Goal: Task Accomplishment & Management: Manage account settings

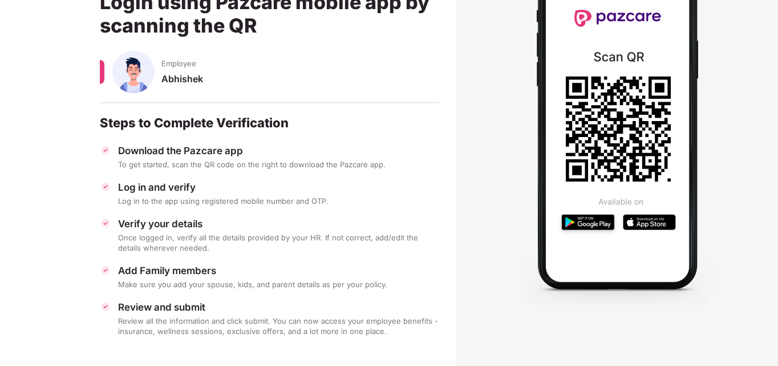
scroll to position [109, 0]
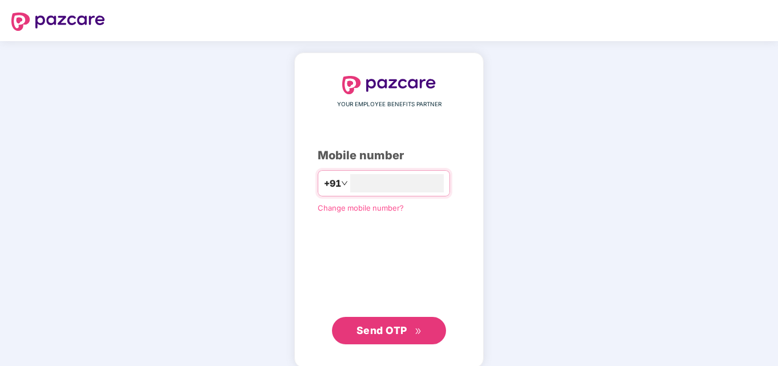
type input "**********"
click at [409, 339] on button "Send OTP" at bounding box center [389, 329] width 114 height 27
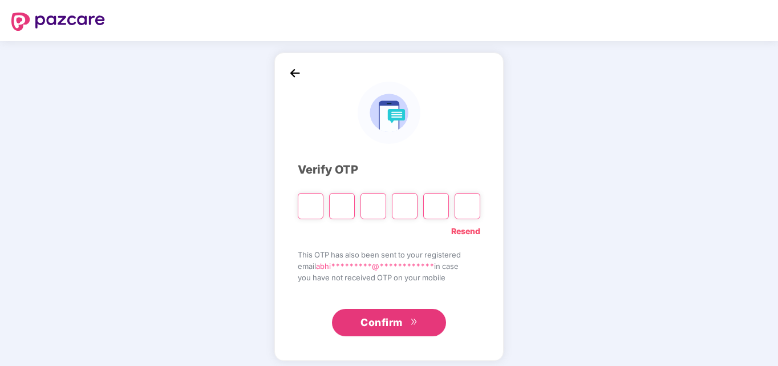
type input "*"
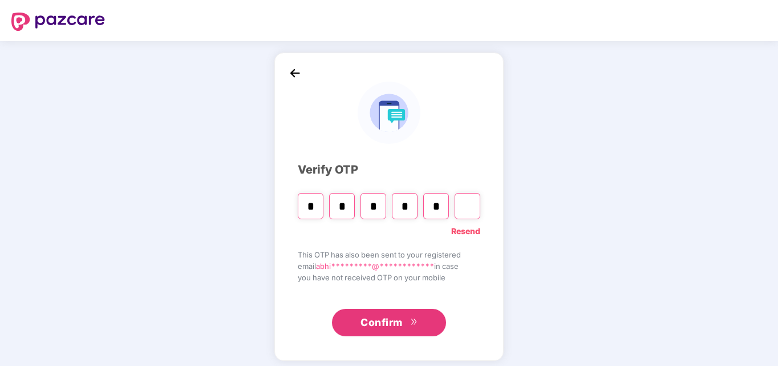
type input "*"
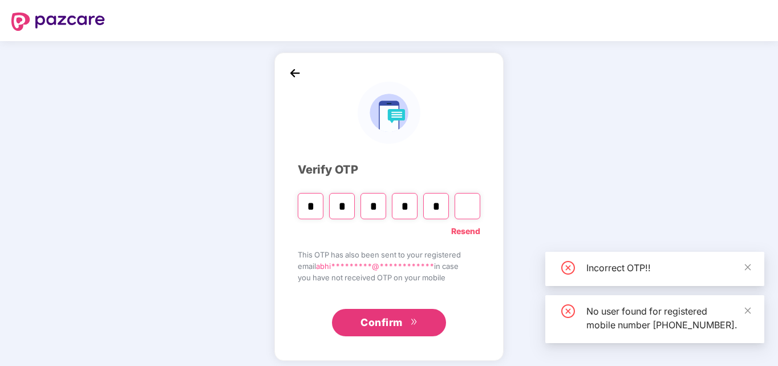
type input "*"
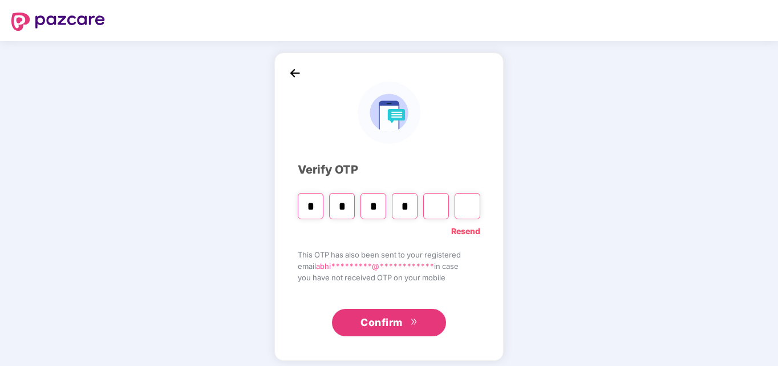
type input "*"
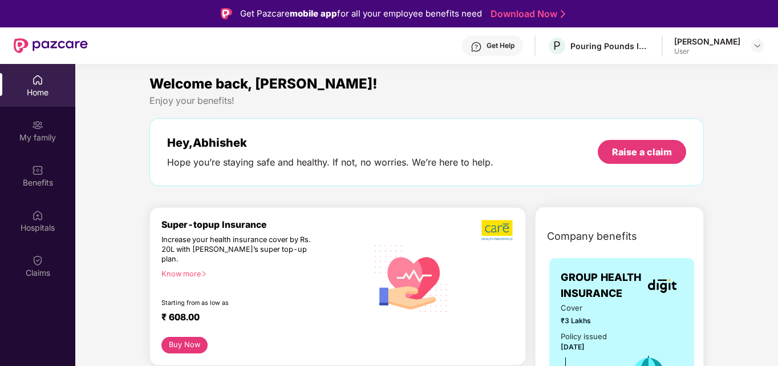
click at [629, 58] on div "Get Help P Pouring Pounds India Pvt Ltd (CashKaro and EarnKaro) [PERSON_NAME] U…" at bounding box center [426, 45] width 676 height 36
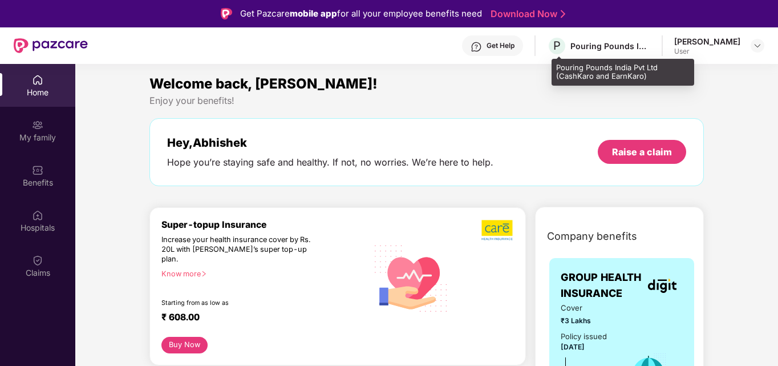
click at [611, 52] on div "P Pouring Pounds India Pvt Ltd (CashKaro and EarnKaro)" at bounding box center [598, 46] width 103 height 20
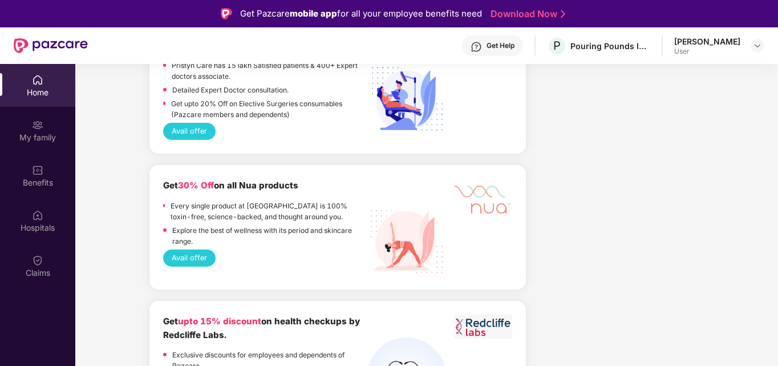
scroll to position [1939, 0]
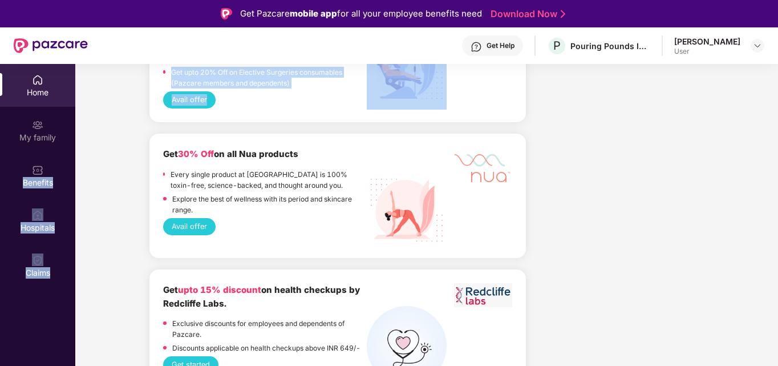
click at [370, 76] on div "Home My family Benefits Hospitals Claims Welcome back, Abhishek! Enjoy your ben…" at bounding box center [389, 247] width 778 height 366
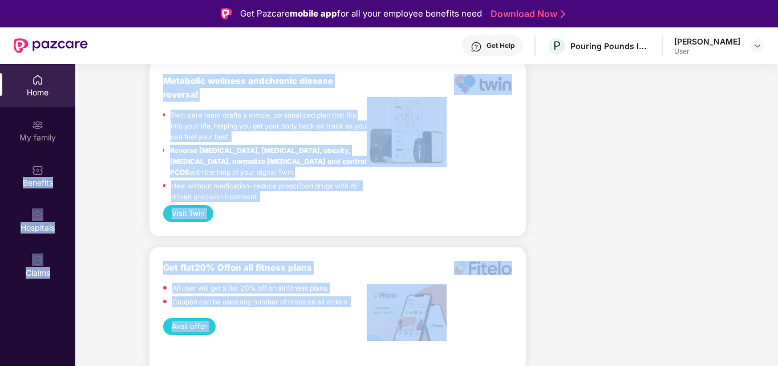
scroll to position [1540, 0]
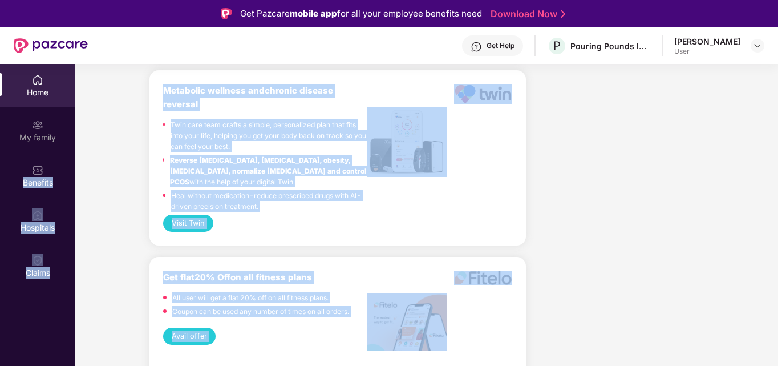
click at [278, 295] on div "Get flat 20% Off on all fitness plans All user will get a flat 20% off on all f…" at bounding box center [337, 298] width 349 height 57
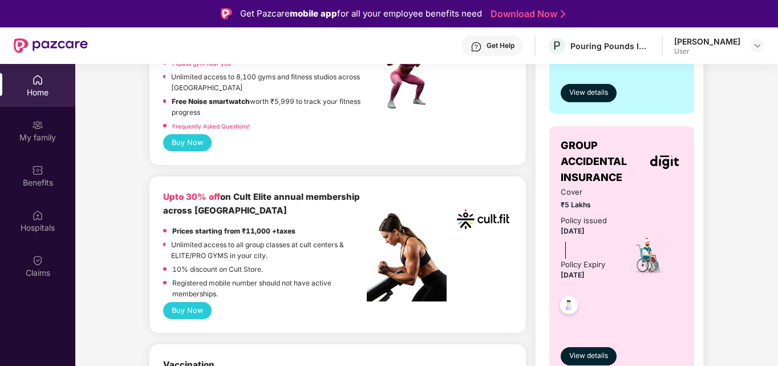
scroll to position [399, 0]
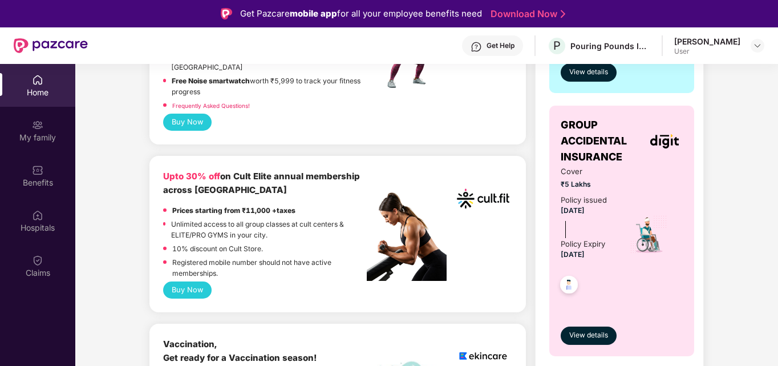
click at [293, 225] on p "Unlimited access to all group classes at cult centers & ELITE/PRO GYMS in your …" at bounding box center [269, 229] width 196 height 22
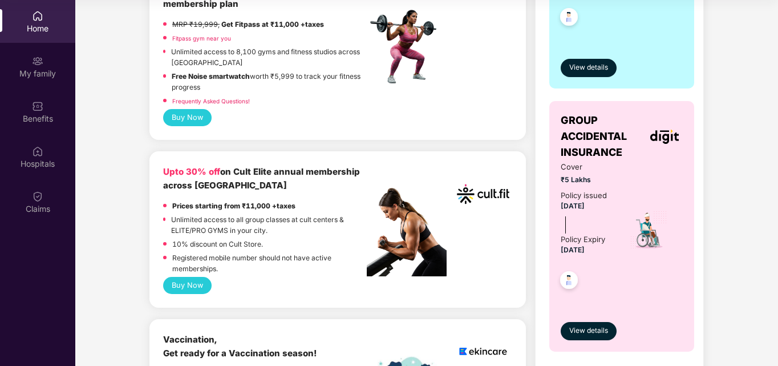
scroll to position [456, 0]
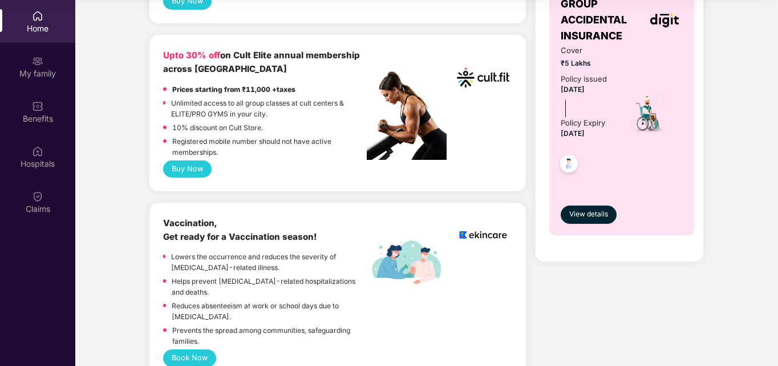
click at [192, 160] on button "Buy Now" at bounding box center [187, 168] width 48 height 17
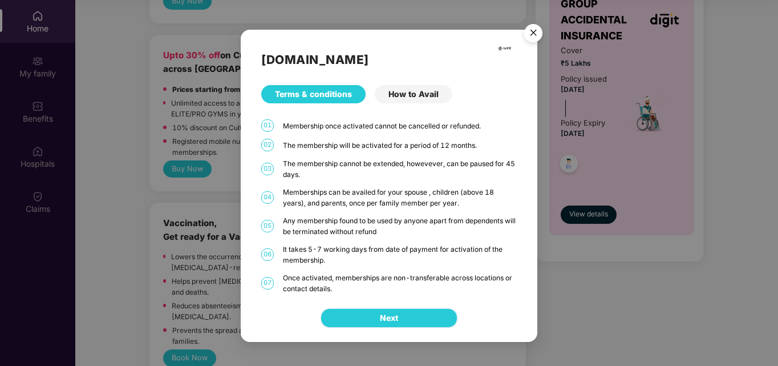
click at [427, 313] on button "Next" at bounding box center [388, 317] width 137 height 19
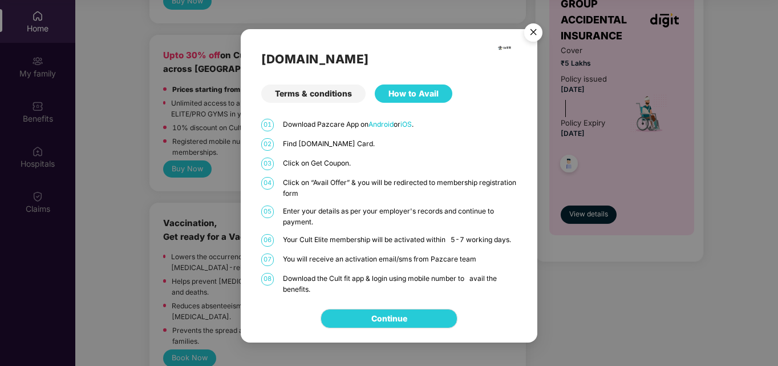
click at [541, 32] on img "Close" at bounding box center [533, 34] width 32 height 32
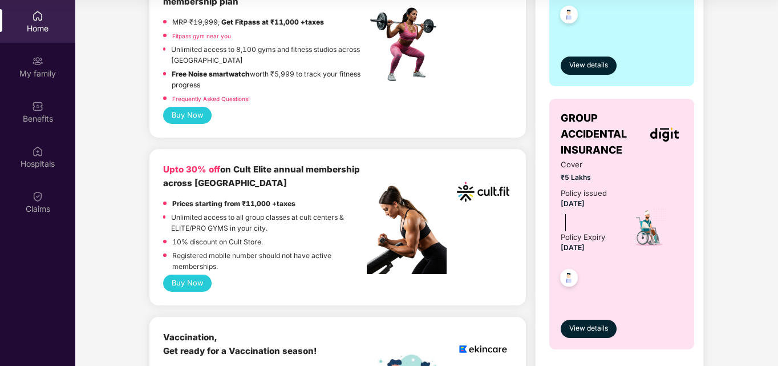
scroll to position [399, 0]
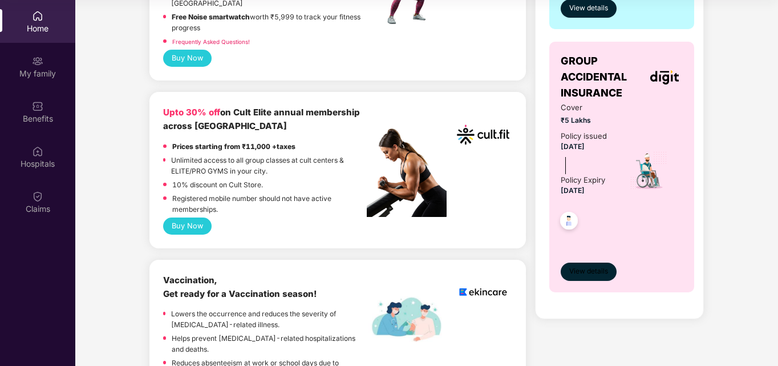
click at [570, 263] on button "View details" at bounding box center [589, 271] width 56 height 18
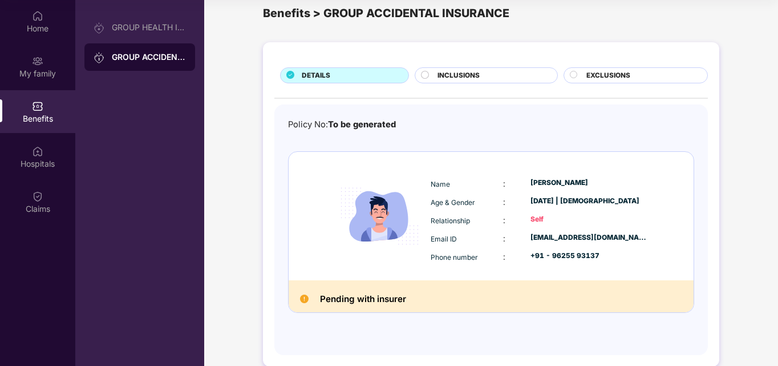
scroll to position [36, 0]
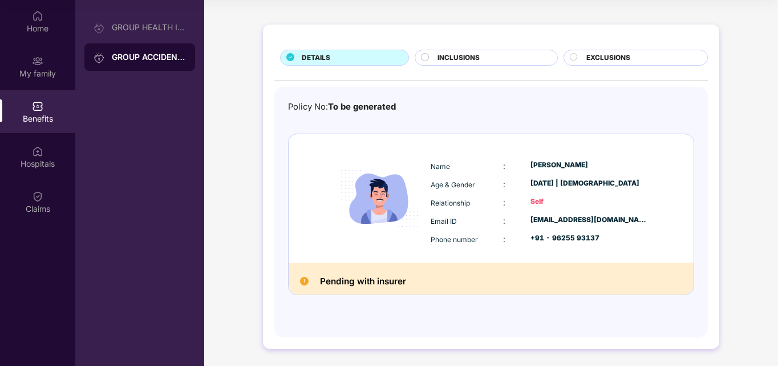
click at [354, 282] on h2 "Pending with insurer" at bounding box center [363, 281] width 86 height 15
click at [464, 59] on span "INCLUSIONS" at bounding box center [458, 57] width 42 height 11
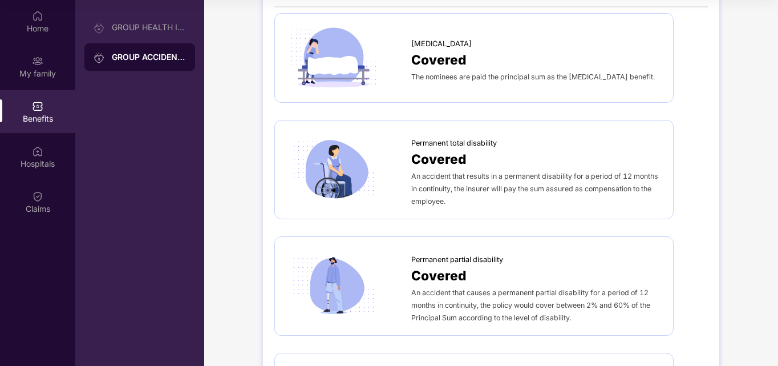
scroll to position [0, 0]
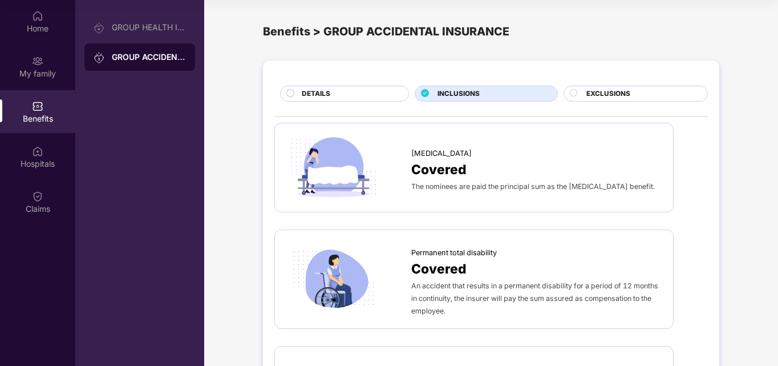
click at [604, 91] on span "EXCLUSIONS" at bounding box center [608, 93] width 44 height 11
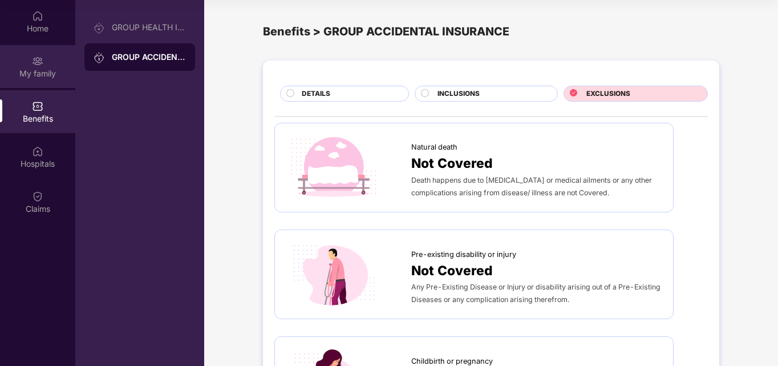
click at [40, 63] on img at bounding box center [37, 60] width 11 height 11
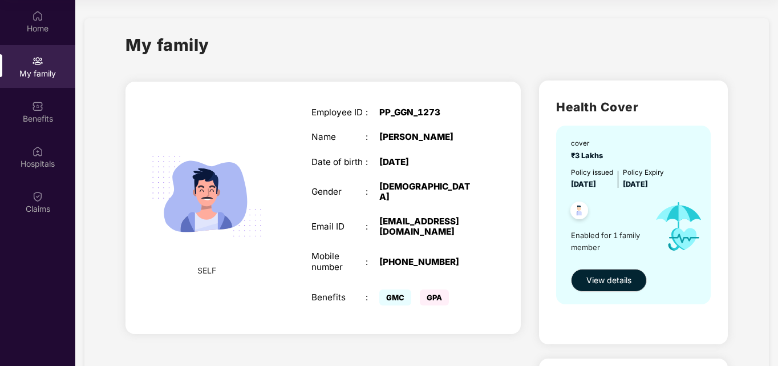
click at [424, 289] on span "GPA" at bounding box center [434, 297] width 29 height 16
drag, startPoint x: 375, startPoint y: 113, endPoint x: 456, endPoint y: 100, distance: 82.1
click at [456, 100] on div "Employee ID : PP_GGN_1273 Name : [PERSON_NAME] Date of birth : [DEMOGRAPHIC_DAT…" at bounding box center [393, 207] width 186 height 229
click at [34, 37] on div "Home" at bounding box center [37, 21] width 75 height 43
